Goal: Find specific page/section: Find specific page/section

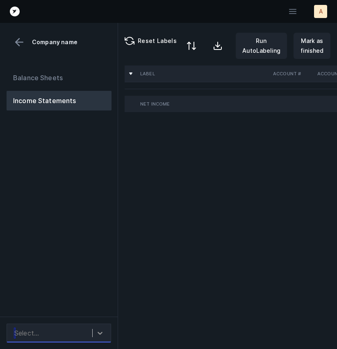
click at [101, 335] on icon at bounding box center [100, 333] width 8 height 8
click at [97, 336] on icon at bounding box center [100, 333] width 8 height 8
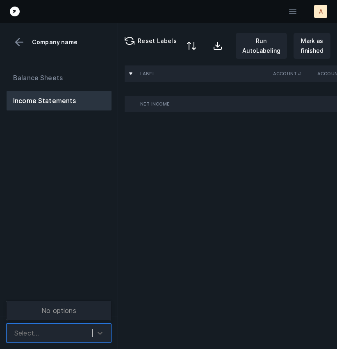
click at [168, 249] on div "Label Account # Account Name 2021-10 2021-11 2021-12 2022-01 2022-02 2022-03 20…" at bounding box center [227, 208] width 219 height 284
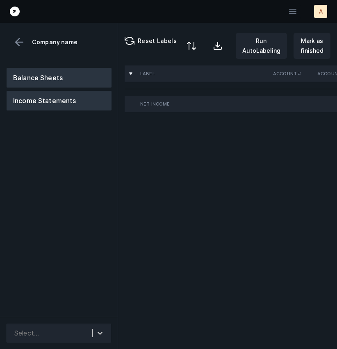
click at [70, 82] on button "Balance Sheets" at bounding box center [59, 78] width 105 height 20
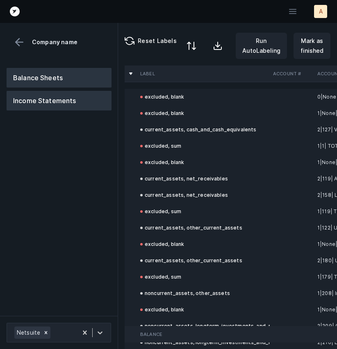
click at [63, 100] on button "Income Statements" at bounding box center [59, 101] width 105 height 20
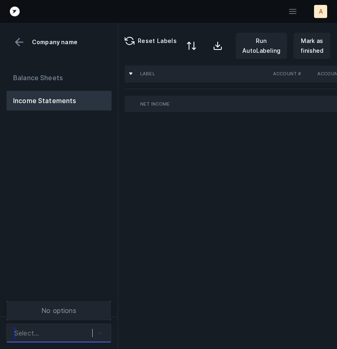
click at [101, 330] on icon at bounding box center [100, 333] width 8 height 8
click at [86, 240] on div "Balance Sheets Income Statements" at bounding box center [59, 188] width 118 height 255
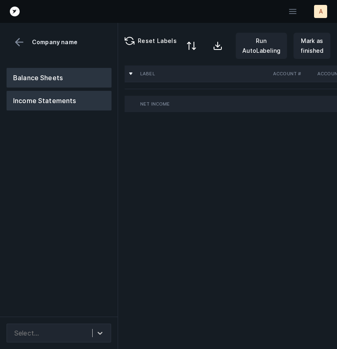
click at [61, 81] on button "Balance Sheets" at bounding box center [59, 78] width 105 height 20
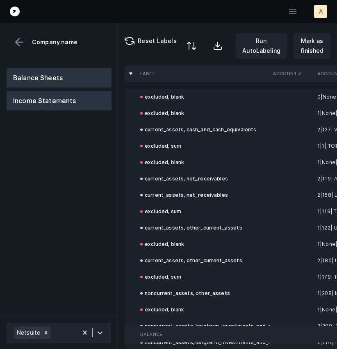
click at [52, 102] on button "Income Statements" at bounding box center [59, 101] width 105 height 20
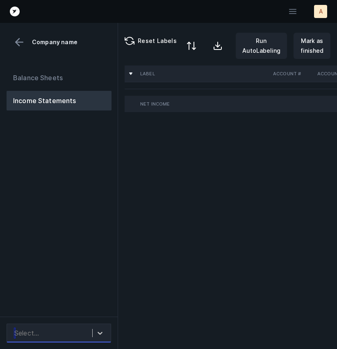
click at [56, 341] on div "Select..." at bounding box center [59, 333] width 104 height 19
click at [79, 263] on div "Balance Sheets Income Statements" at bounding box center [59, 188] width 118 height 255
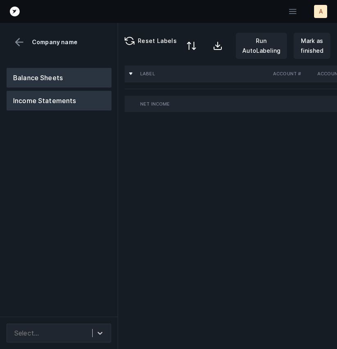
click at [50, 80] on button "Balance Sheets" at bounding box center [59, 78] width 105 height 20
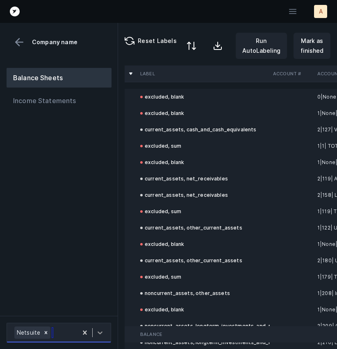
click at [104, 332] on icon at bounding box center [100, 333] width 8 height 8
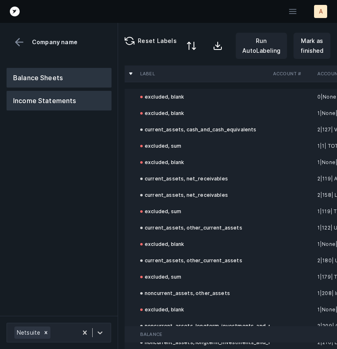
click at [53, 108] on button "Income Statements" at bounding box center [59, 101] width 105 height 20
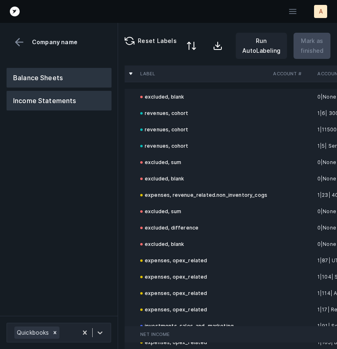
click at [49, 75] on button "Balance Sheets" at bounding box center [59, 78] width 105 height 20
